Goal: Transaction & Acquisition: Purchase product/service

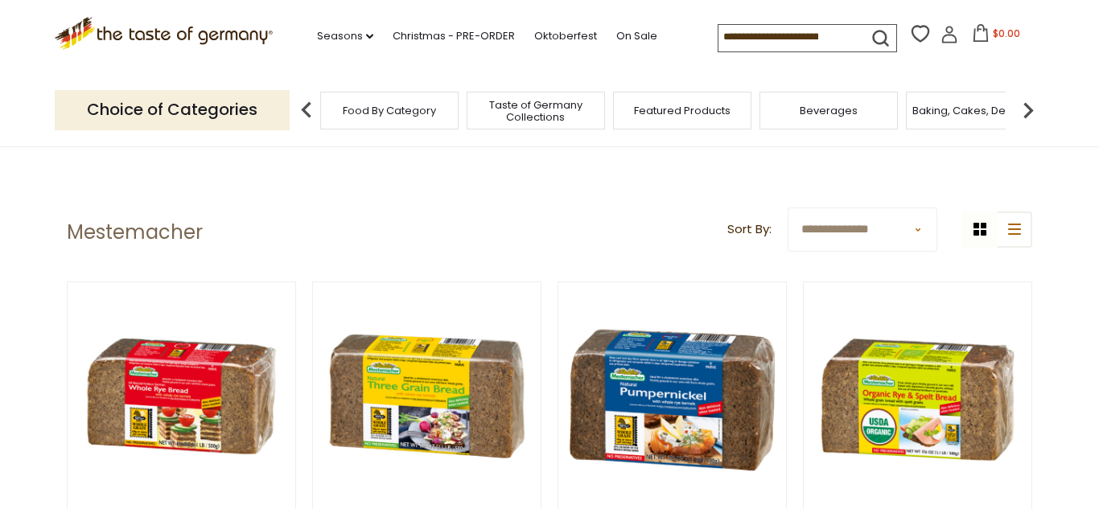
click at [395, 114] on span "Food By Category" at bounding box center [389, 111] width 93 height 12
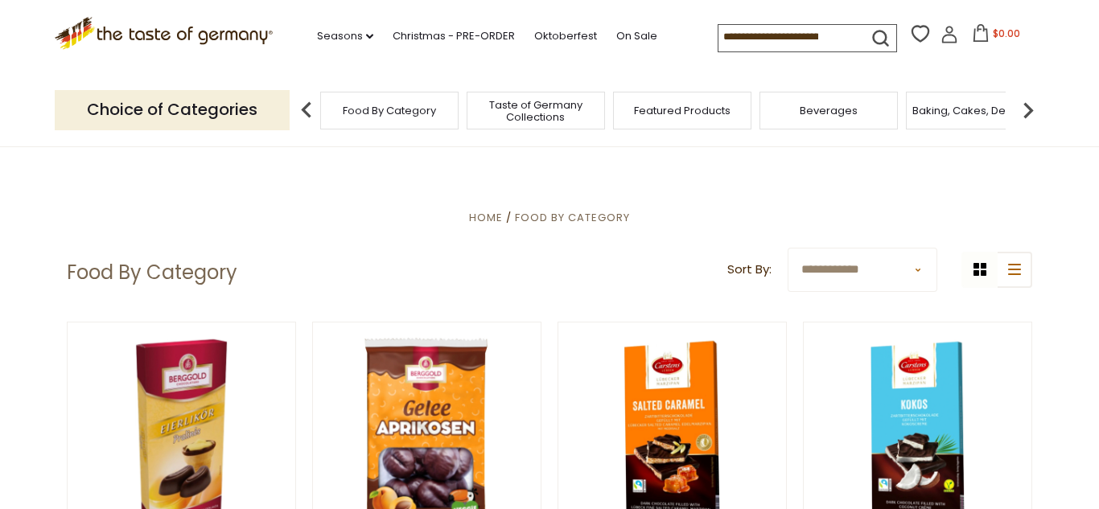
click at [236, 117] on p "Choice of Categories" at bounding box center [172, 109] width 235 height 39
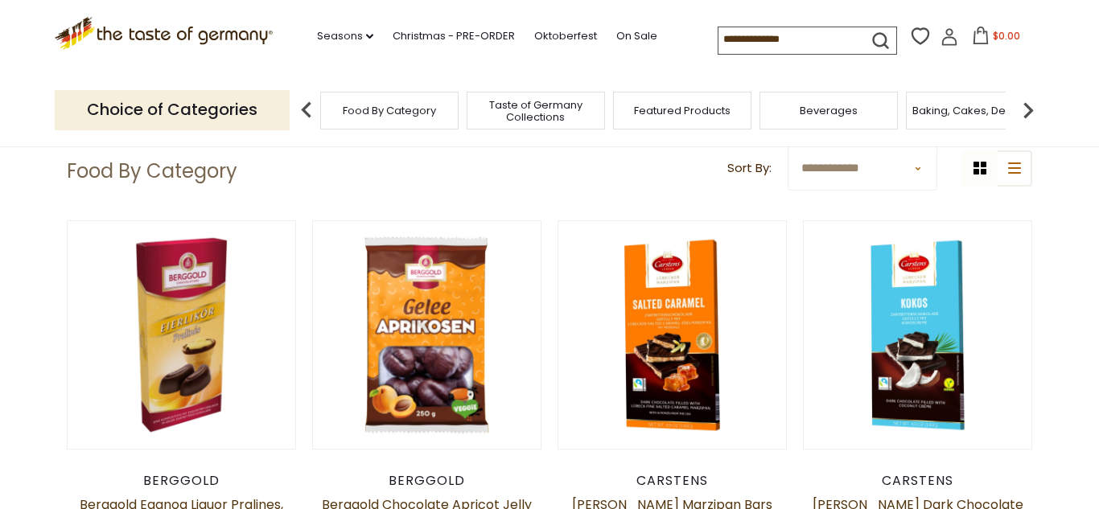
scroll to position [102, 0]
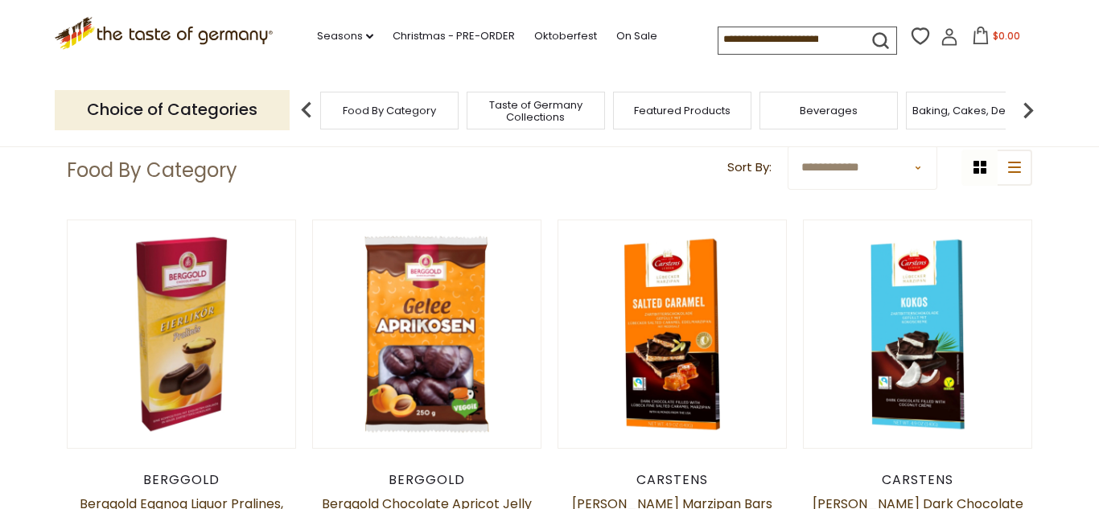
click at [230, 113] on p "Choice of Categories" at bounding box center [172, 109] width 235 height 39
click at [546, 105] on span "Taste of Germany Collections" at bounding box center [535, 111] width 129 height 24
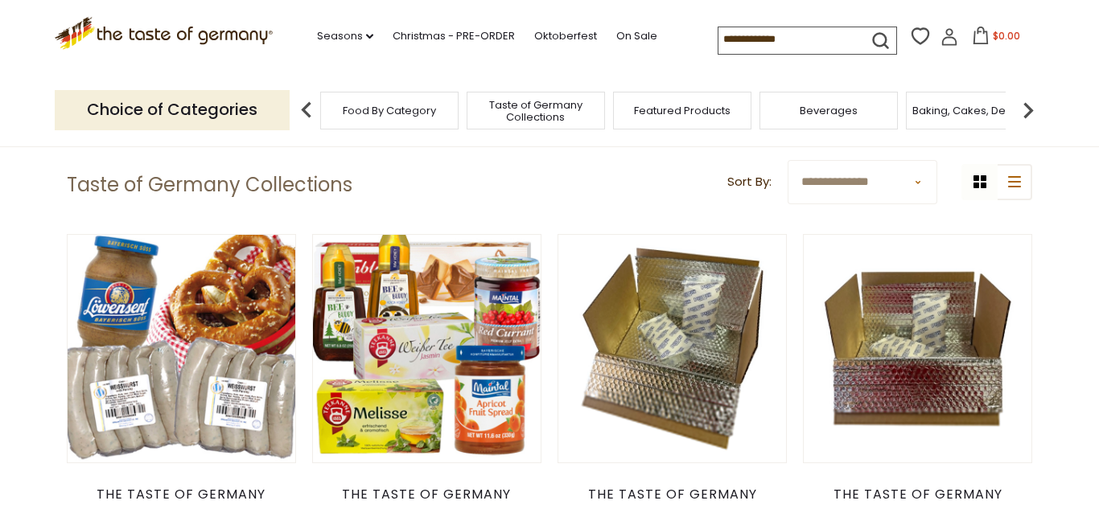
scroll to position [83, 0]
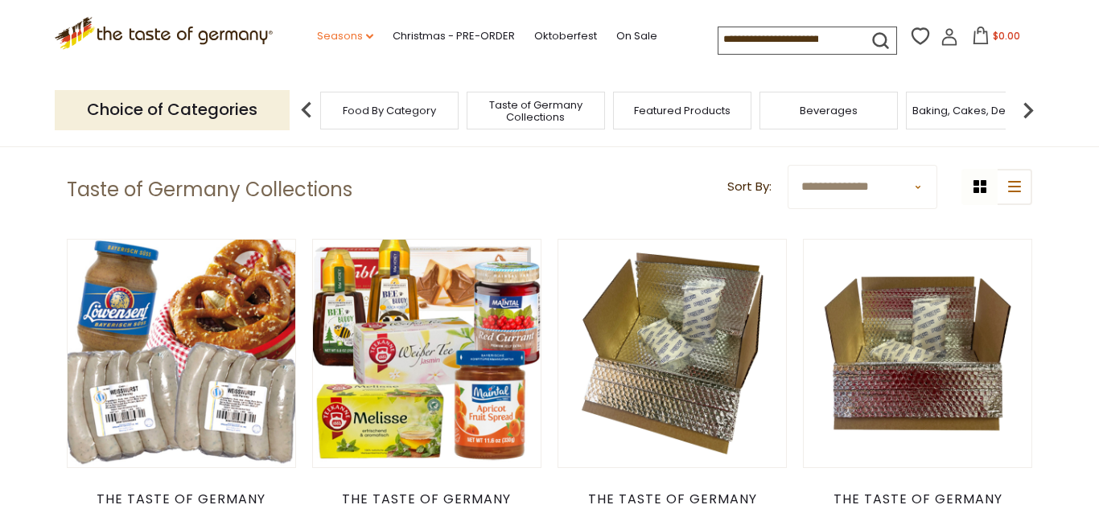
click at [317, 38] on link "Seasons dropdown_arrow" at bounding box center [345, 36] width 56 height 18
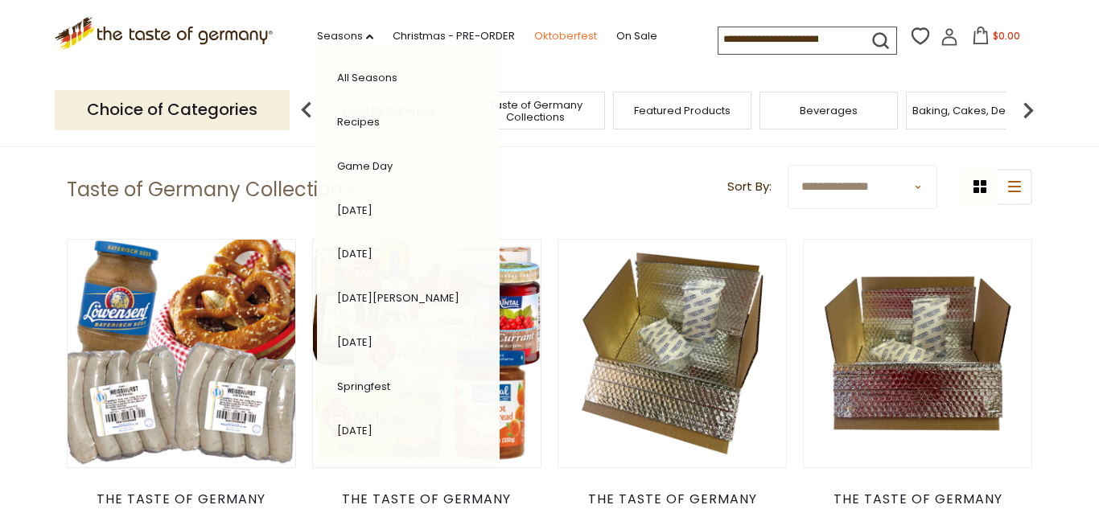
click at [534, 29] on link "Oktoberfest" at bounding box center [565, 36] width 63 height 18
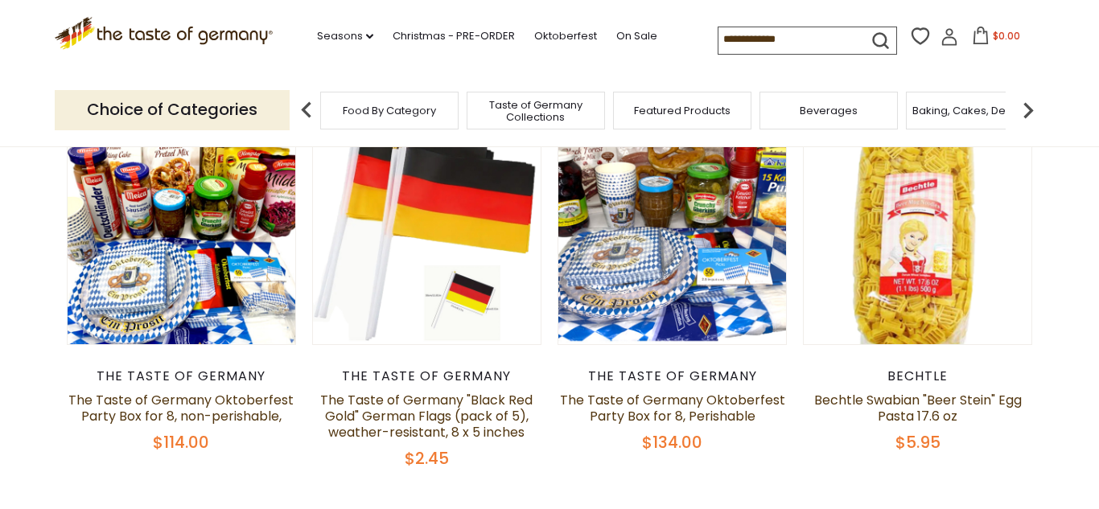
scroll to position [497, 0]
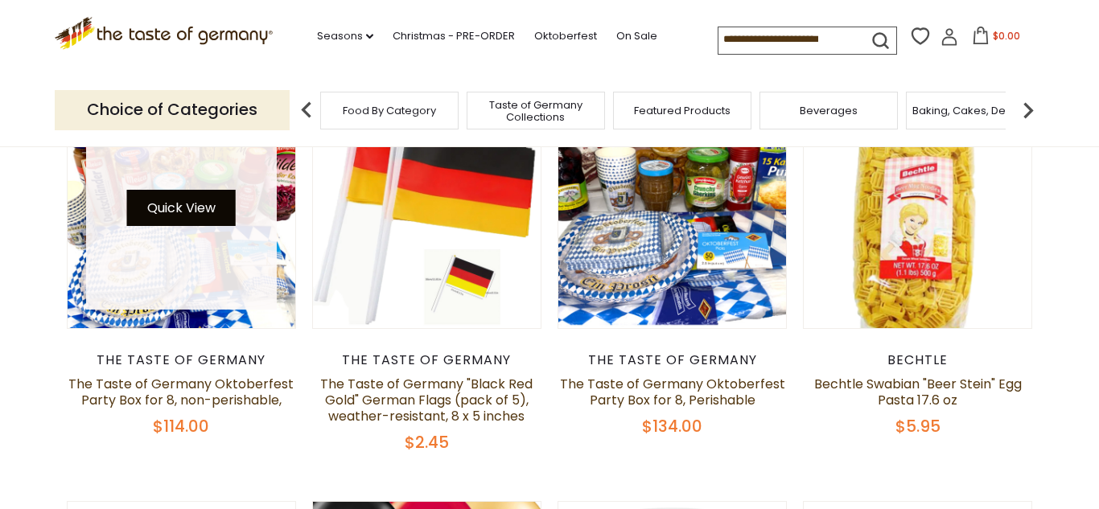
click at [202, 216] on button "Quick View" at bounding box center [181, 208] width 109 height 36
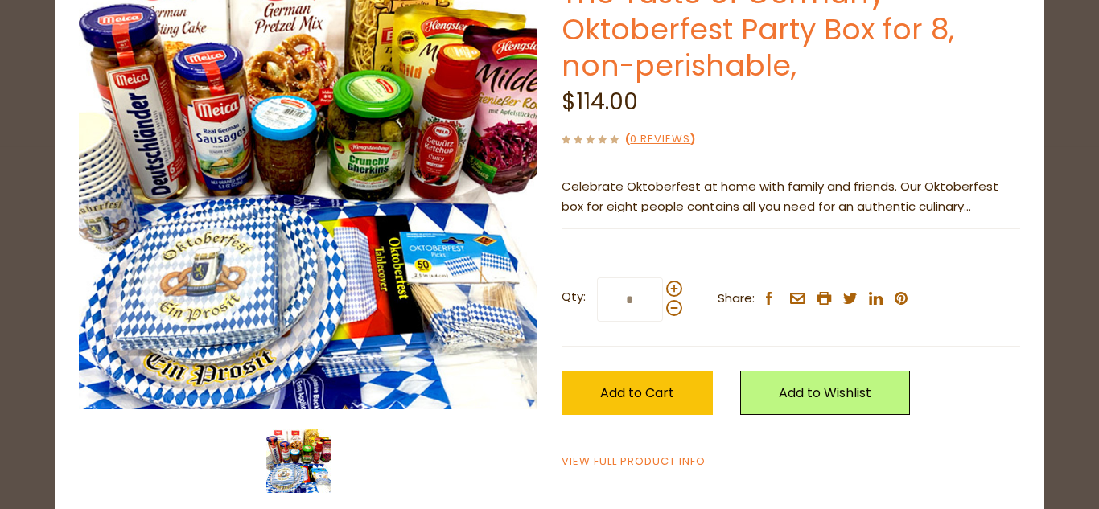
scroll to position [149, 0]
